Goal: Complete application form

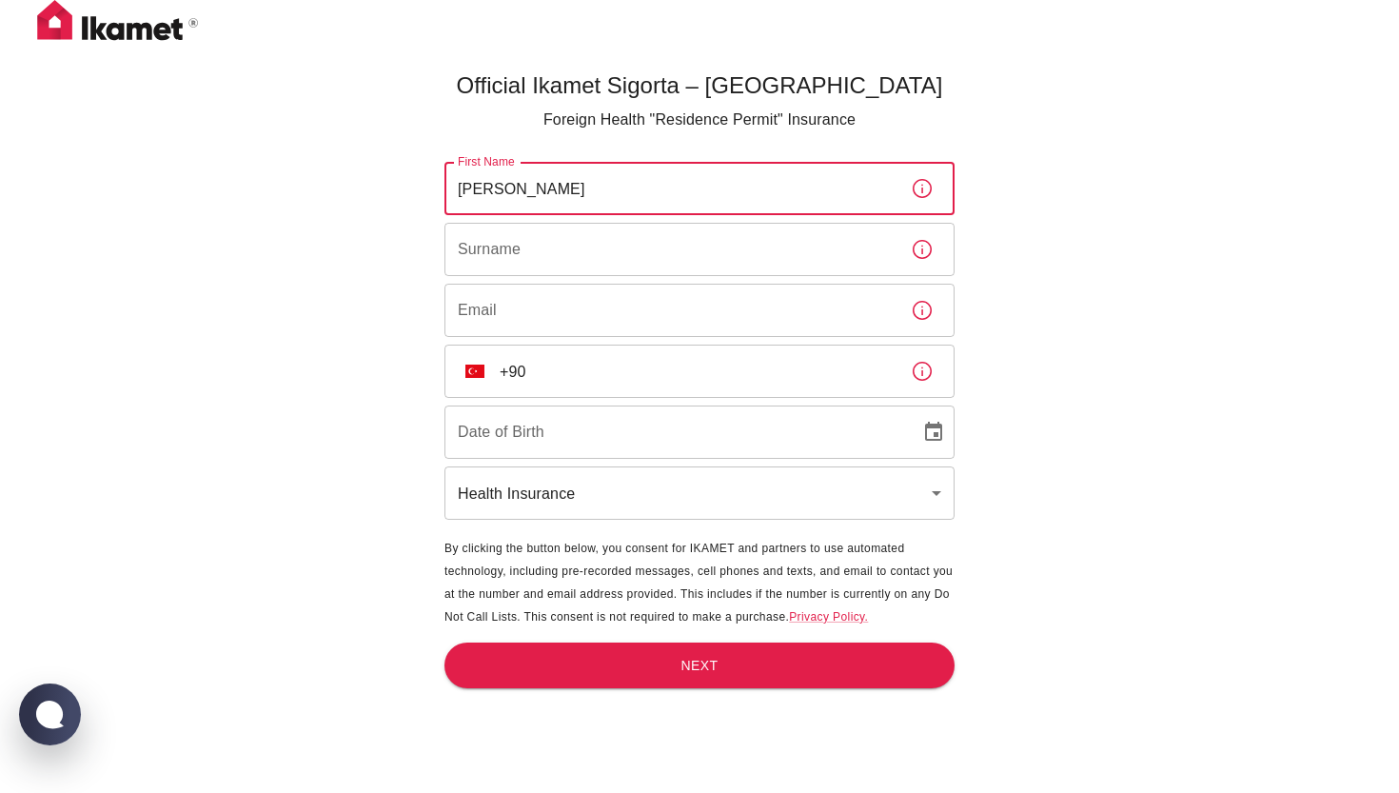
type input "[PERSON_NAME]"
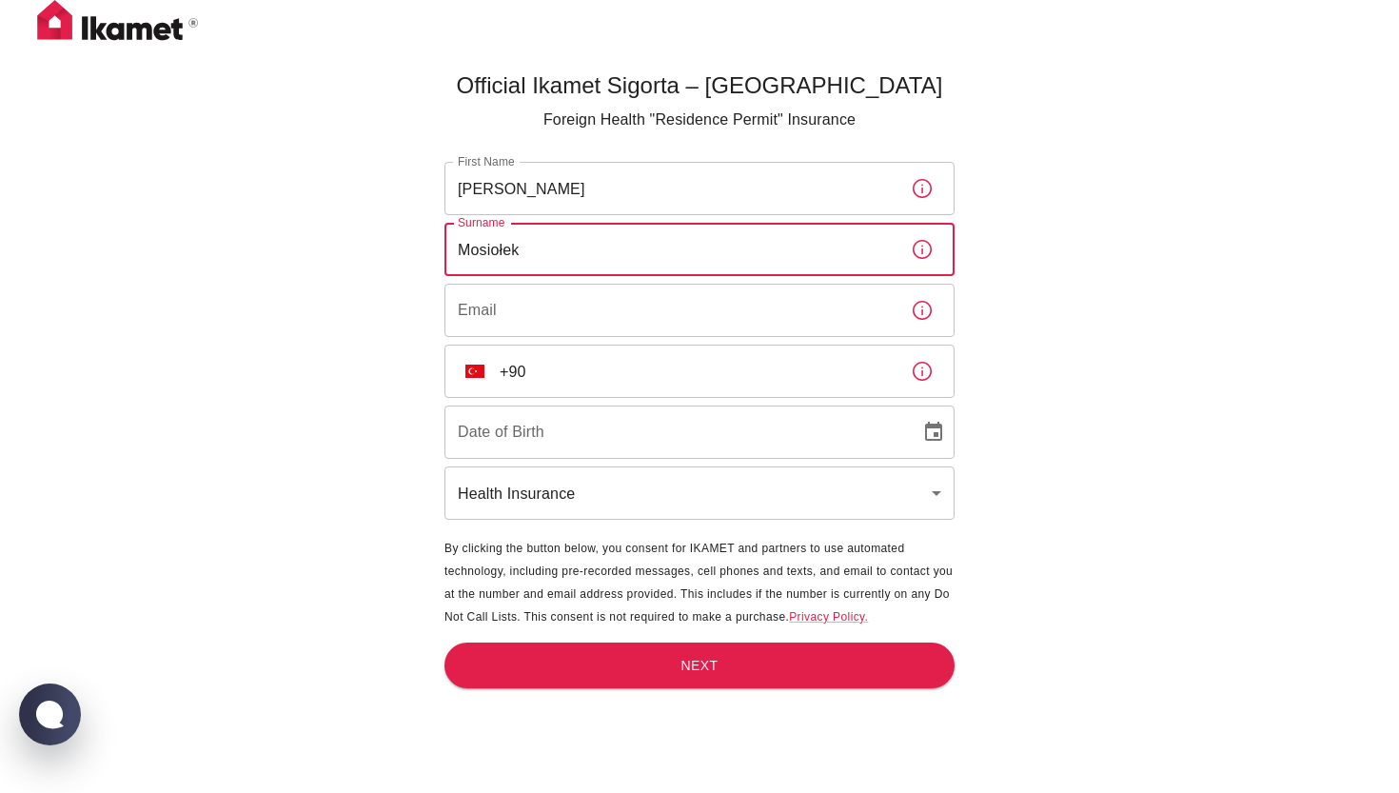
type input "Mosiołek"
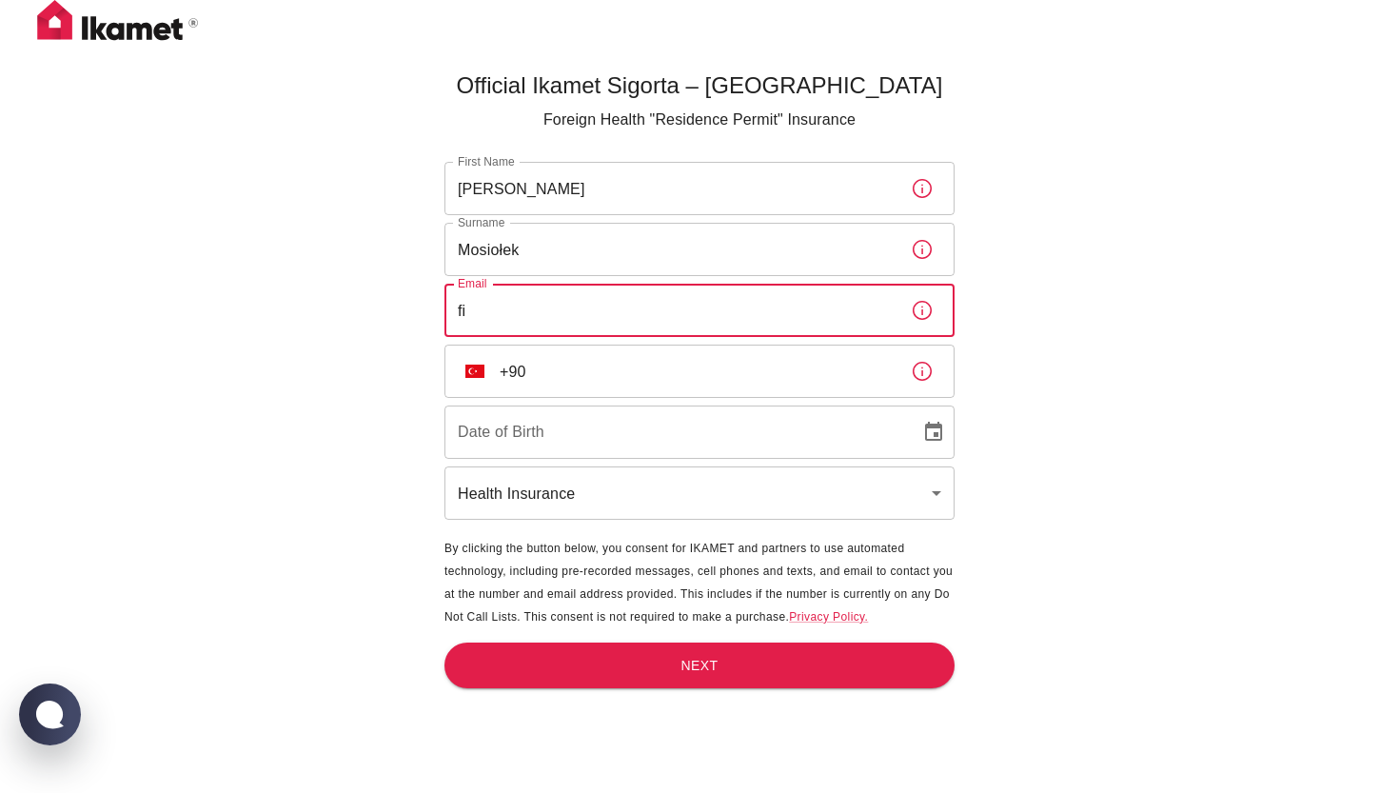
type input "f"
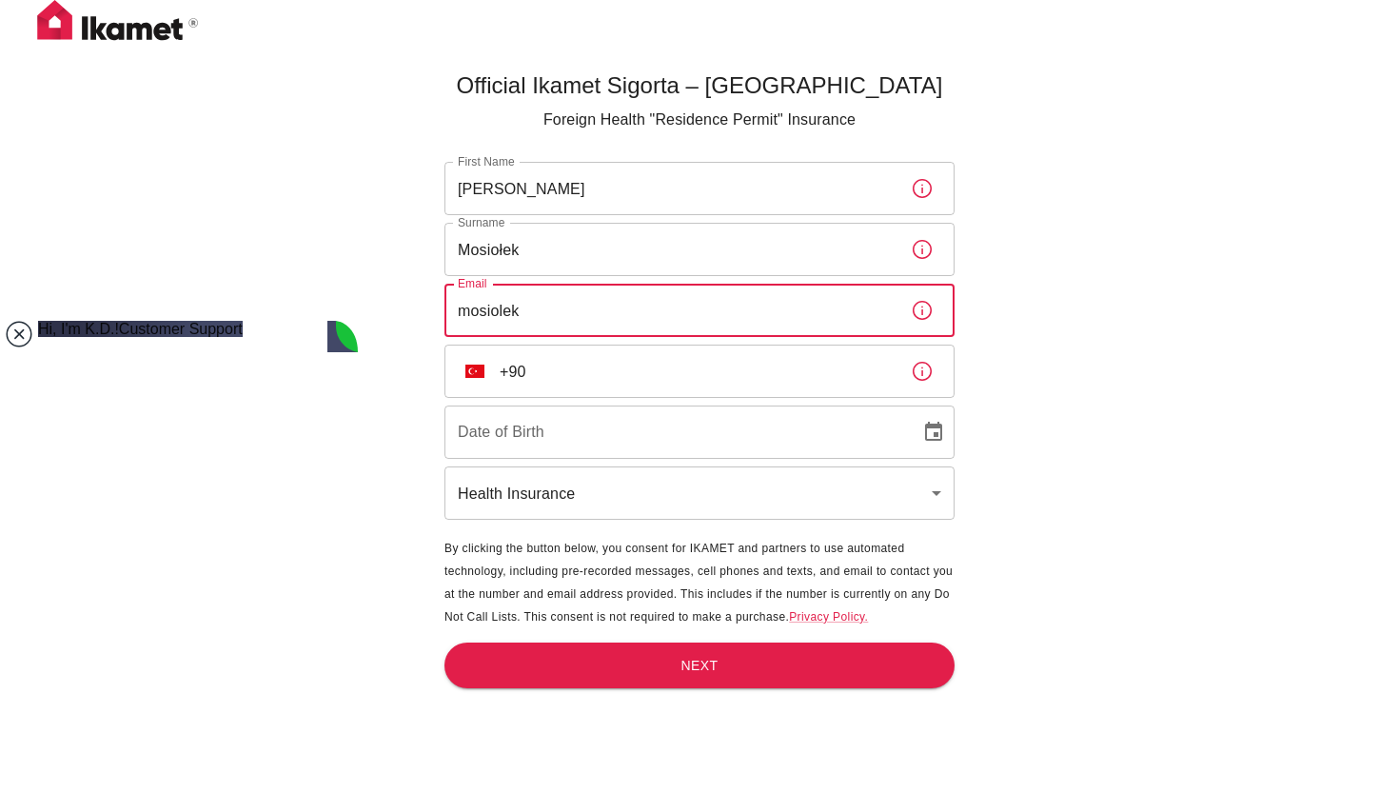
click at [9, 338] on jdiv at bounding box center [19, 334] width 27 height 27
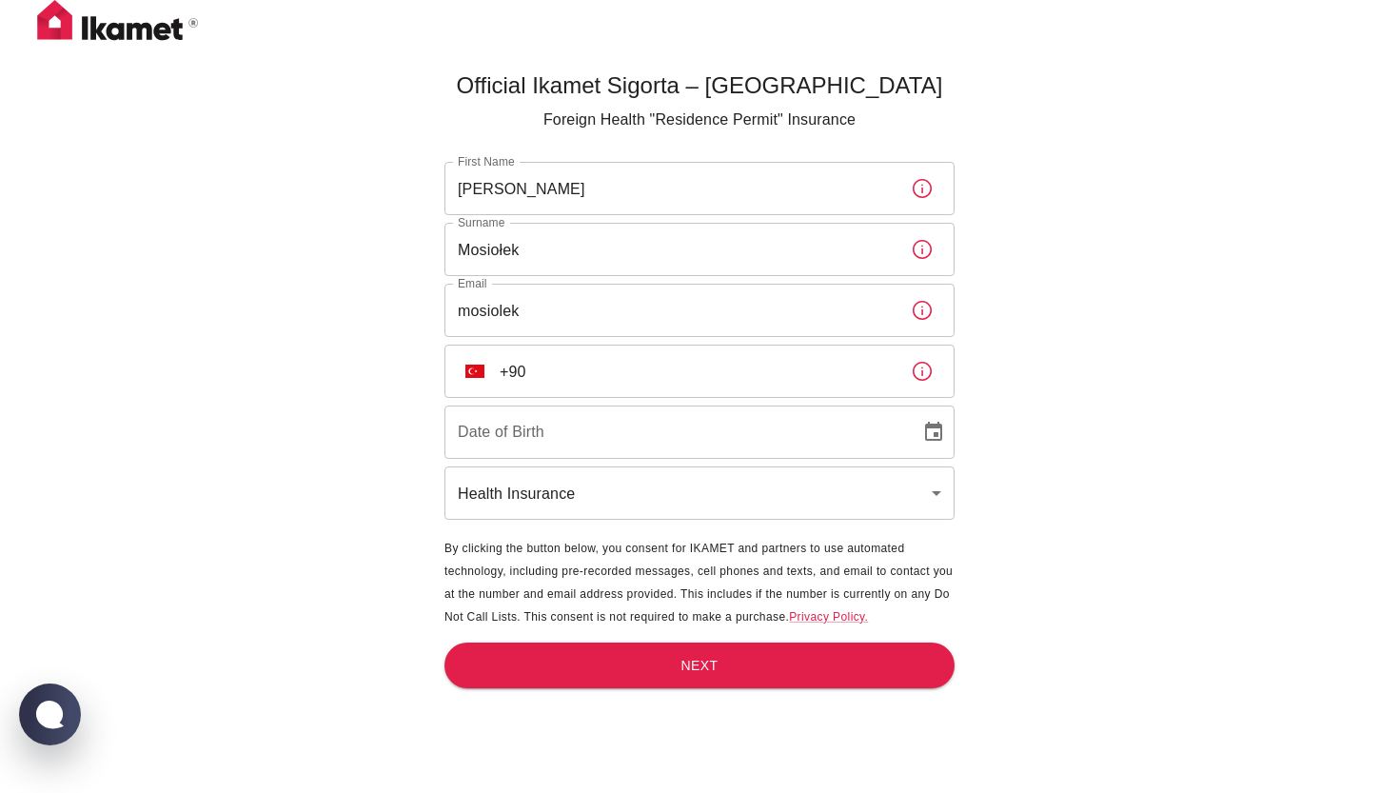
click at [565, 315] on input "mosiolek" at bounding box center [669, 310] width 451 height 53
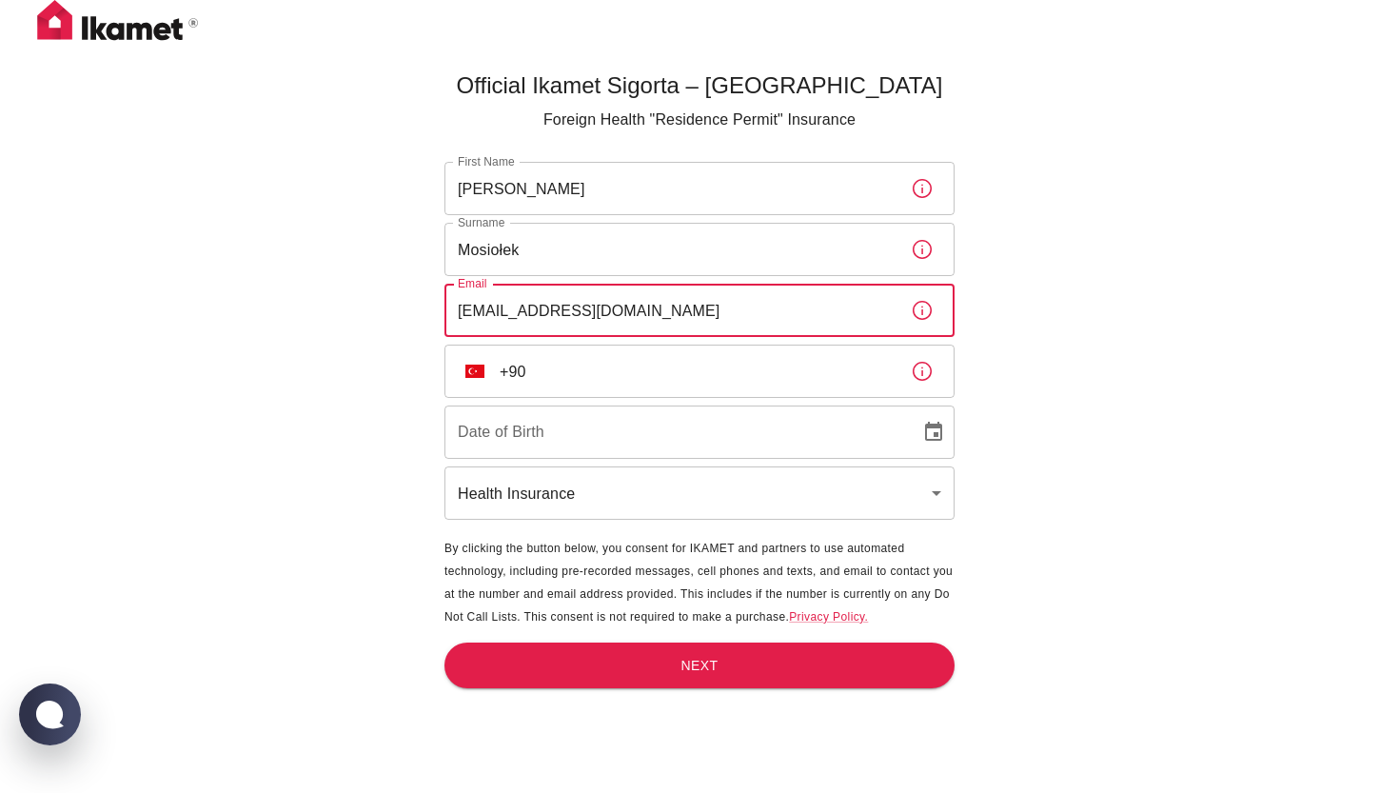
type input "[EMAIL_ADDRESS][DOMAIN_NAME]"
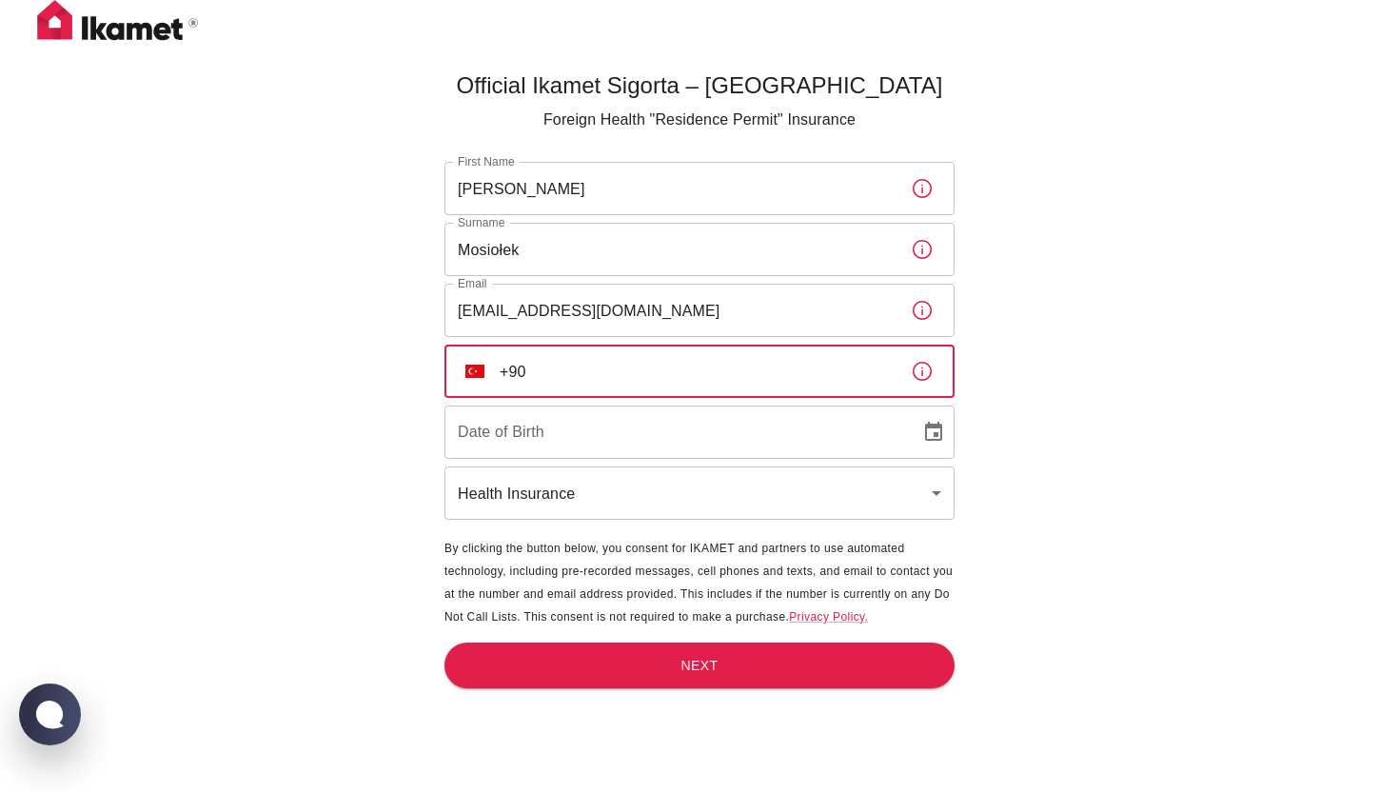
click at [472, 367] on img "Select country" at bounding box center [474, 370] width 19 height 13
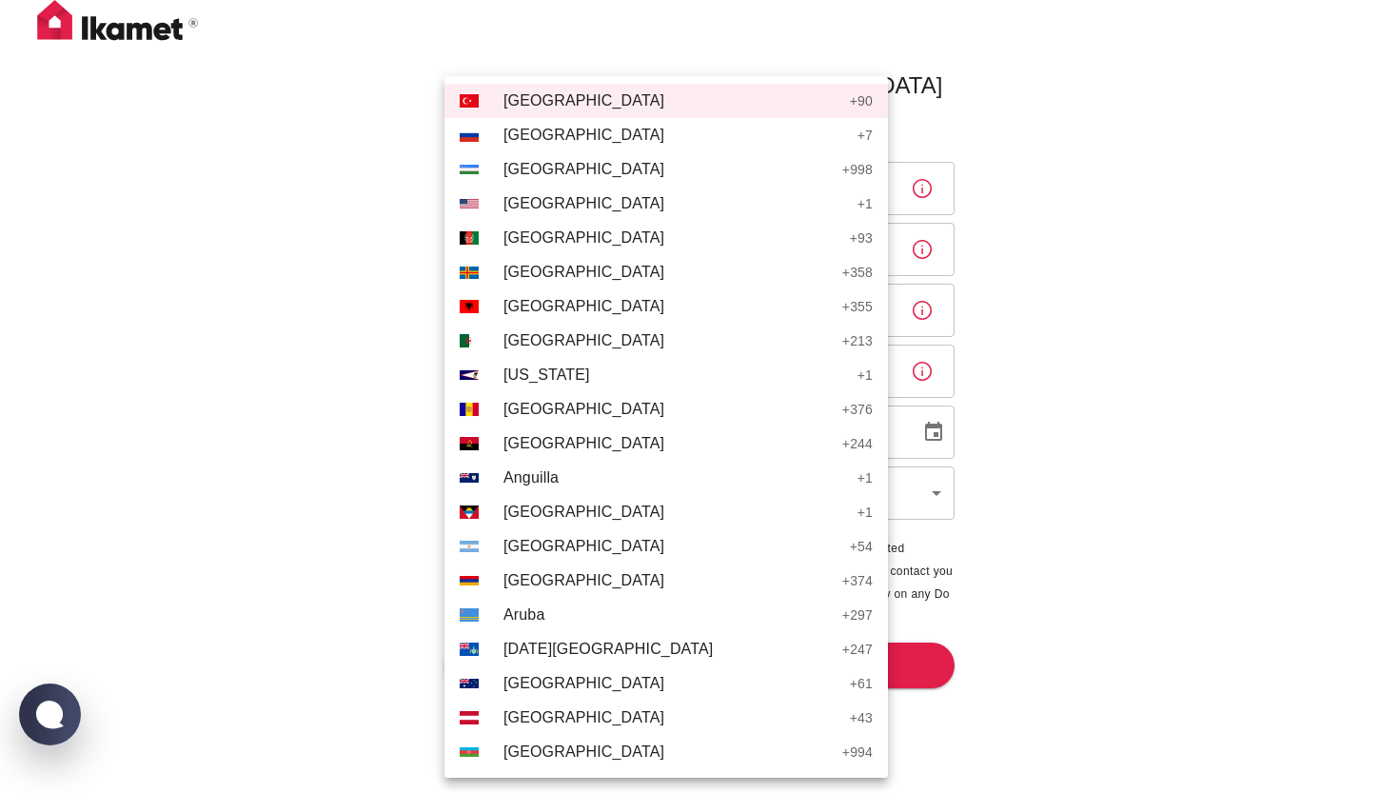
click at [239, 433] on div at bounding box center [699, 396] width 1399 height 793
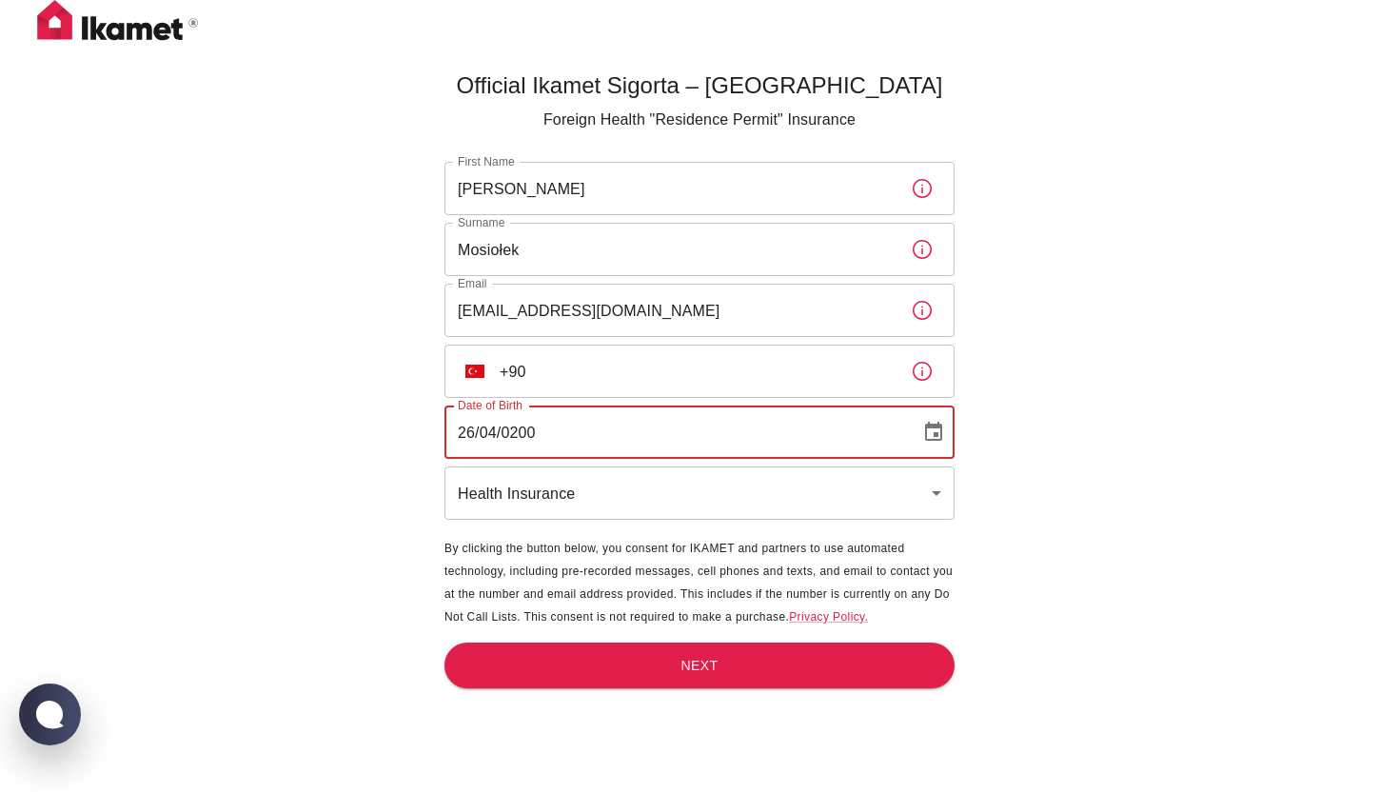
type input "[DATE]"
click at [494, 497] on body "Official Ikamet Sigorta – [DEMOGRAPHIC_DATA] Foreign Health "Residence Permit" …" at bounding box center [699, 427] width 1399 height 855
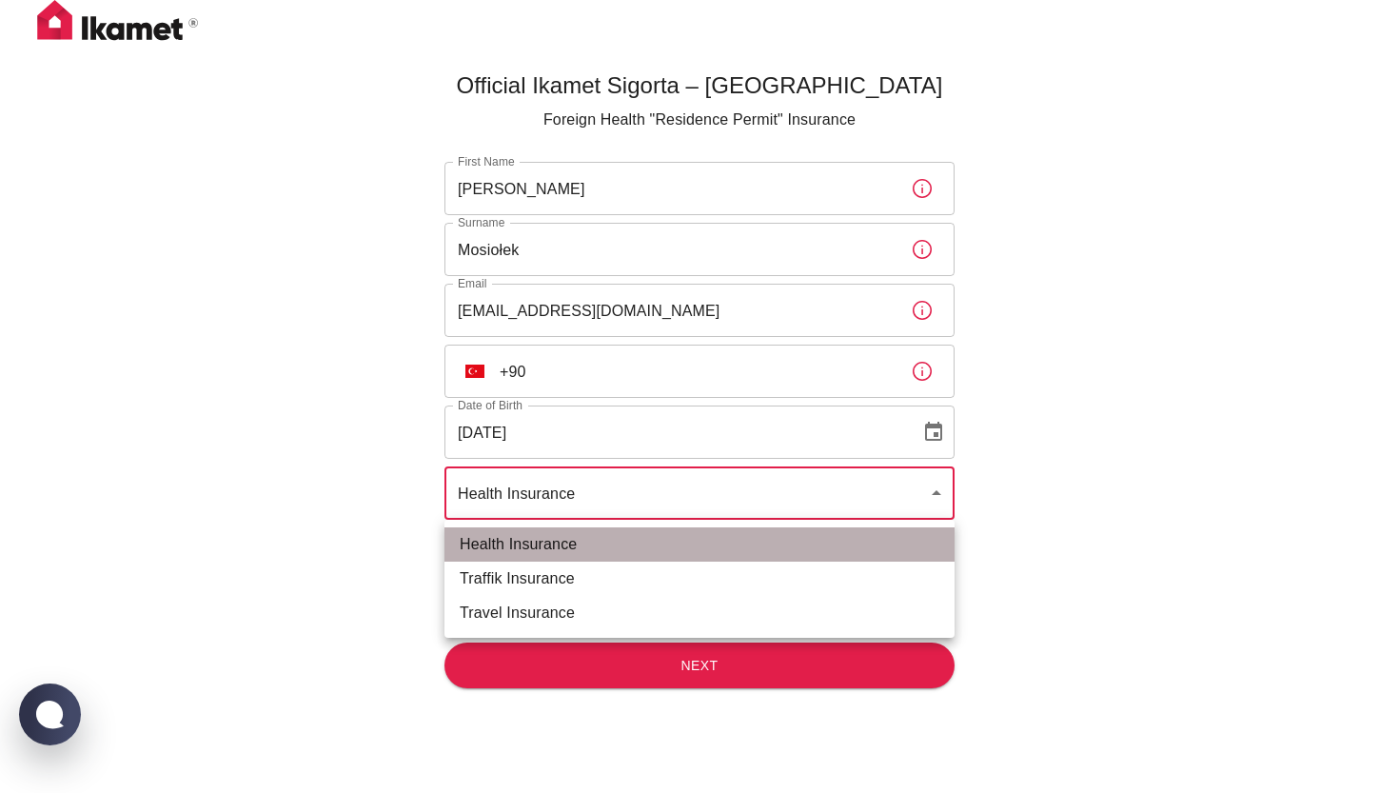
click at [514, 545] on li "Health Insurance" at bounding box center [699, 544] width 510 height 34
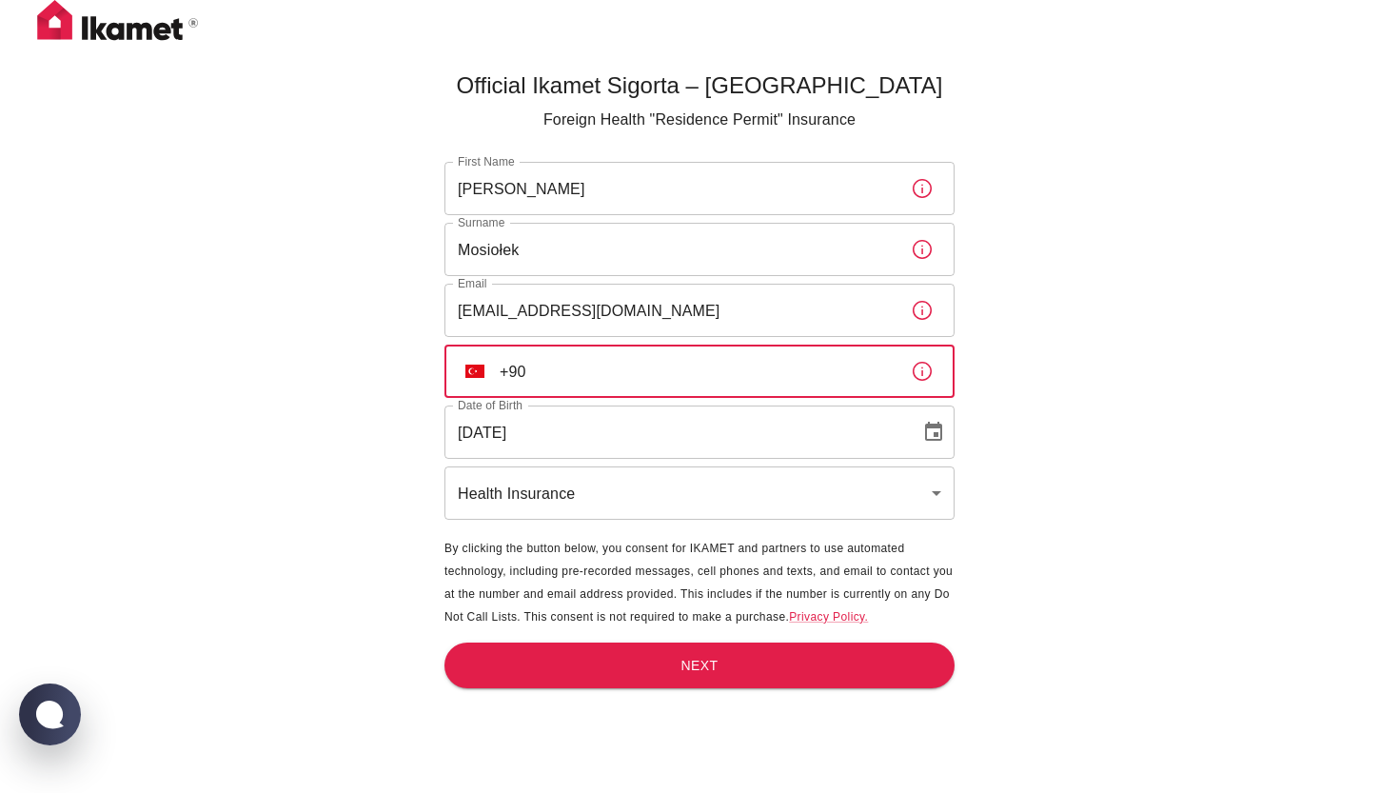
click at [549, 381] on input "+90" at bounding box center [698, 370] width 396 height 53
click at [471, 366] on img "Select country" at bounding box center [474, 370] width 19 height 13
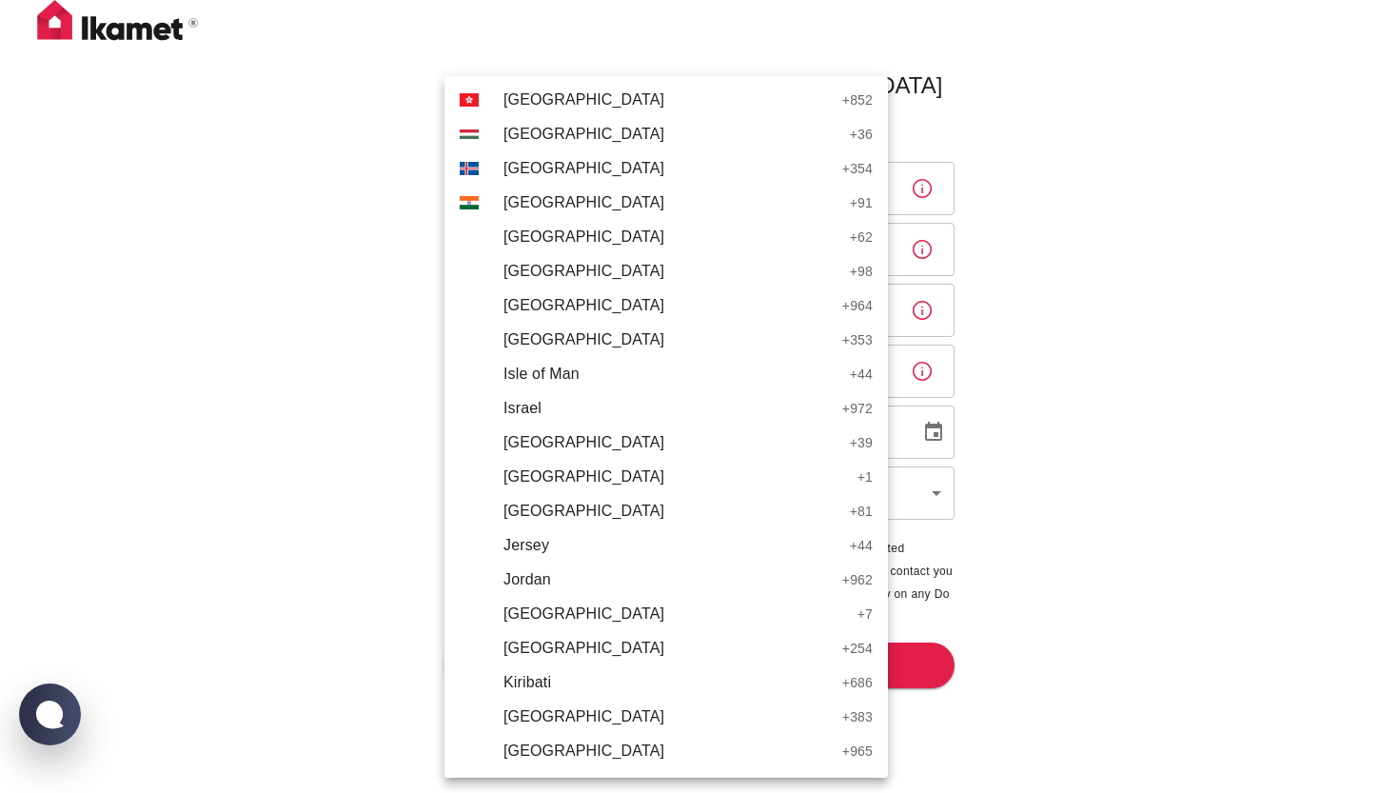
scroll to position [3468, 0]
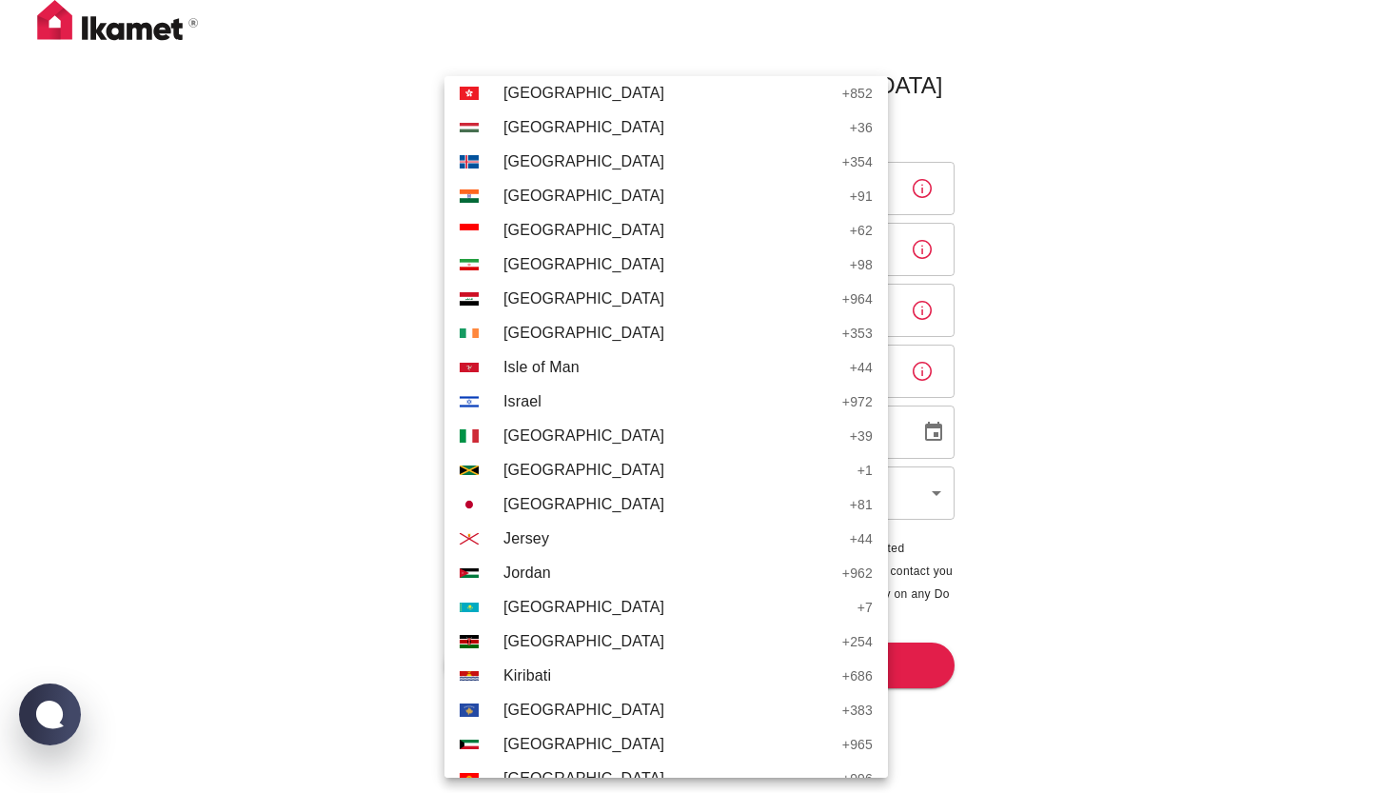
click at [341, 445] on div at bounding box center [699, 396] width 1399 height 793
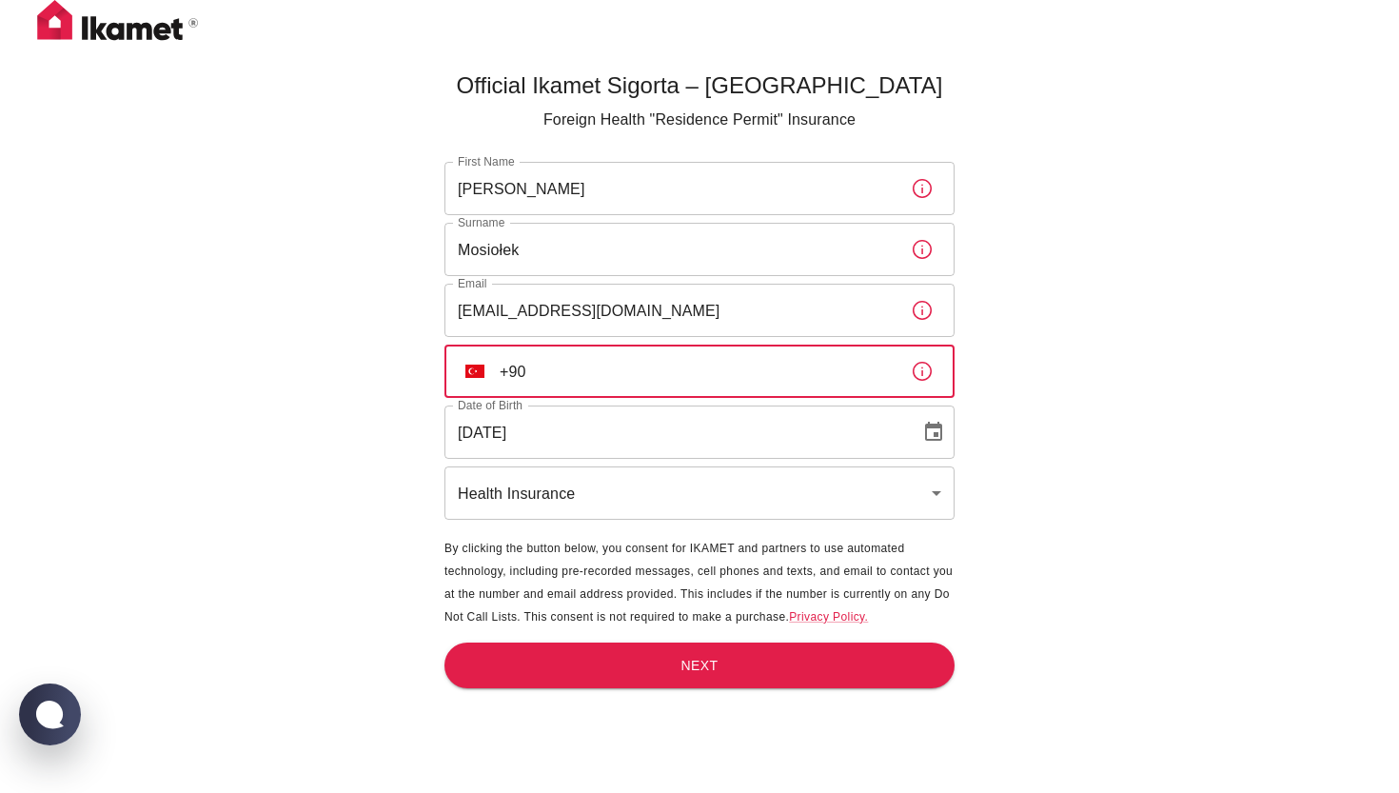
click at [608, 377] on input "+90" at bounding box center [698, 370] width 396 height 53
type input "[PHONE_NUMBER]"
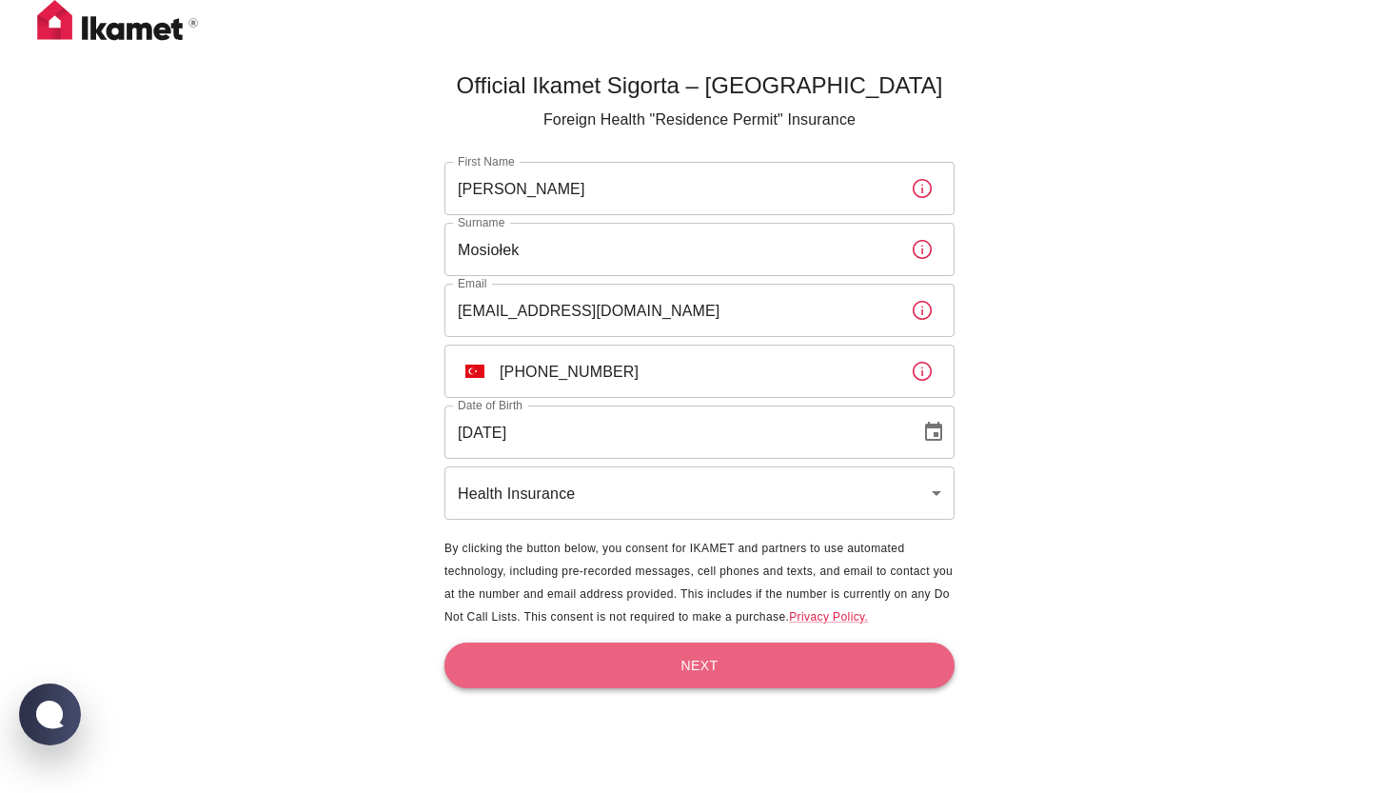
click at [625, 656] on button "Next" at bounding box center [699, 665] width 510 height 47
